Goal: Task Accomplishment & Management: Use online tool/utility

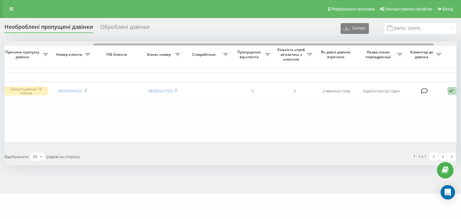
drag, startPoint x: 265, startPoint y: 45, endPoint x: 364, endPoint y: 53, distance: 98.6
click at [356, 50] on div "Обрати всі Час першого дзвінка Час останнього дзвінка Причина пропуску дзвінка …" at bounding box center [231, 91] width 452 height 101
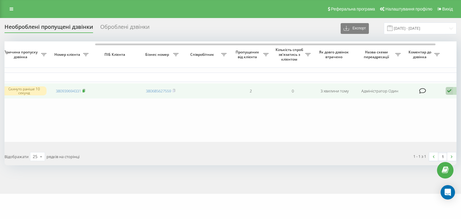
click at [83, 88] on span at bounding box center [84, 90] width 3 height 5
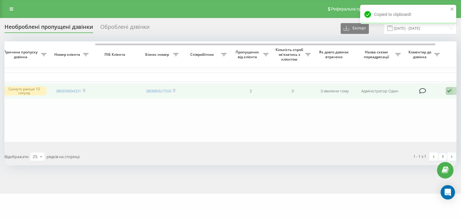
click at [86, 91] on td "380939694331" at bounding box center [71, 91] width 42 height 16
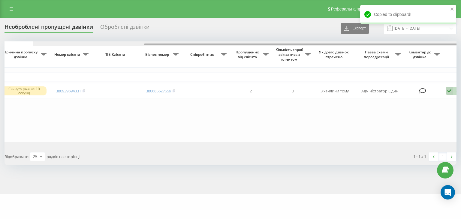
scroll to position [0, 148]
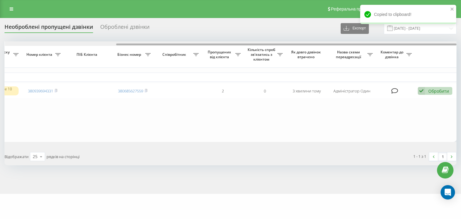
drag, startPoint x: 155, startPoint y: 44, endPoint x: 461, endPoint y: 116, distance: 314.1
click at [252, 45] on div at bounding box center [286, 45] width 340 height 2
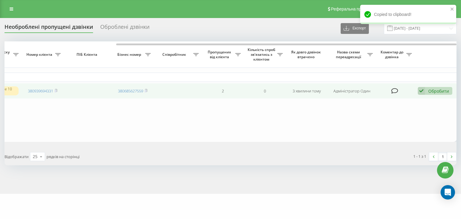
click at [433, 89] on div "Обробити" at bounding box center [438, 91] width 21 height 6
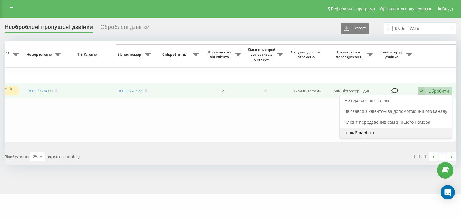
click at [396, 133] on div "Інший варіант" at bounding box center [396, 133] width 112 height 11
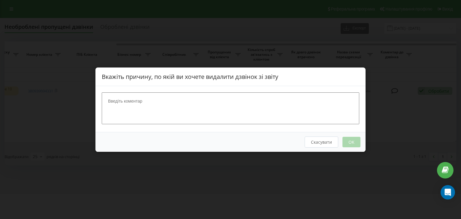
click at [244, 95] on textarea at bounding box center [231, 108] width 258 height 32
type textarea "опрацбовано"
click at [349, 139] on button "OK" at bounding box center [352, 142] width 18 height 11
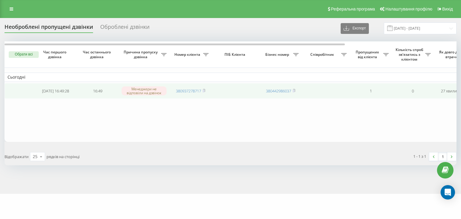
click at [205, 88] on td "380937278717" at bounding box center [191, 91] width 42 height 16
click at [205, 90] on icon at bounding box center [204, 90] width 2 height 3
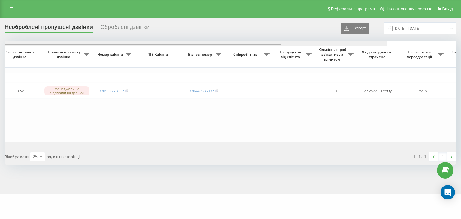
drag, startPoint x: 249, startPoint y: 45, endPoint x: 308, endPoint y: 53, distance: 59.4
click at [307, 53] on div "Обрати всі Час першого дзвінка Час останнього дзвінка Причина пропуску дзвінка …" at bounding box center [231, 91] width 452 height 101
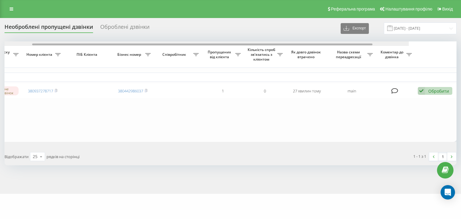
drag, startPoint x: 343, startPoint y: 45, endPoint x: 409, endPoint y: 67, distance: 69.6
click at [398, 58] on div "Обрати всі Час першого дзвінка Час останнього дзвінка Причина пропуску дзвінка …" at bounding box center [231, 91] width 452 height 101
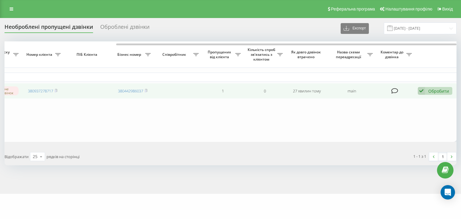
click at [427, 92] on div "Обробити Не вдалося зв'язатися Зв'язався з клієнтом за допомогою іншого каналу …" at bounding box center [435, 91] width 35 height 8
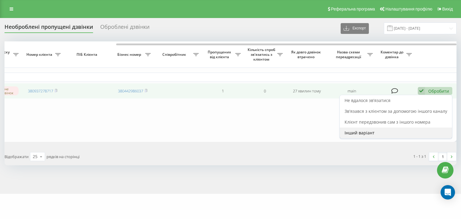
click at [404, 132] on div "Інший варіант" at bounding box center [396, 133] width 112 height 11
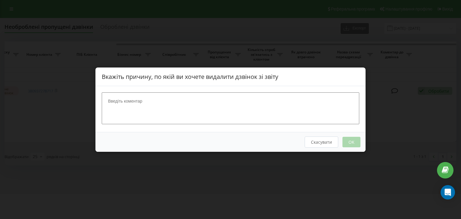
click at [232, 108] on textarea at bounding box center [231, 108] width 258 height 32
type textarea "[PERSON_NAME]"
click at [350, 140] on button "OK" at bounding box center [352, 142] width 18 height 11
